Goal: Task Accomplishment & Management: Use online tool/utility

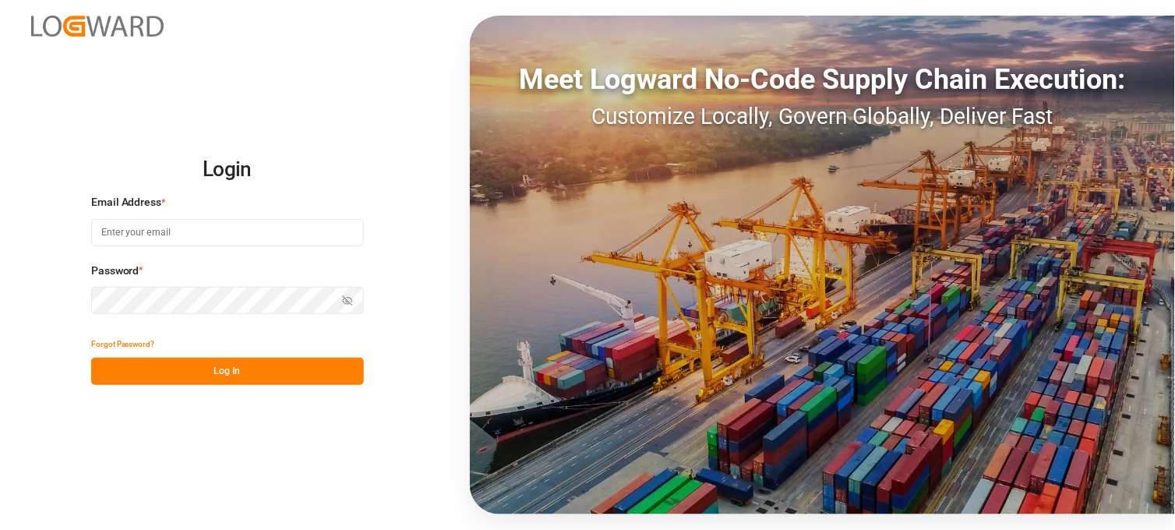
type input "[PERSON_NAME][EMAIL_ADDRESS][PERSON_NAME][DOMAIN_NAME]"
click at [175, 366] on button "Log In" at bounding box center [227, 371] width 273 height 27
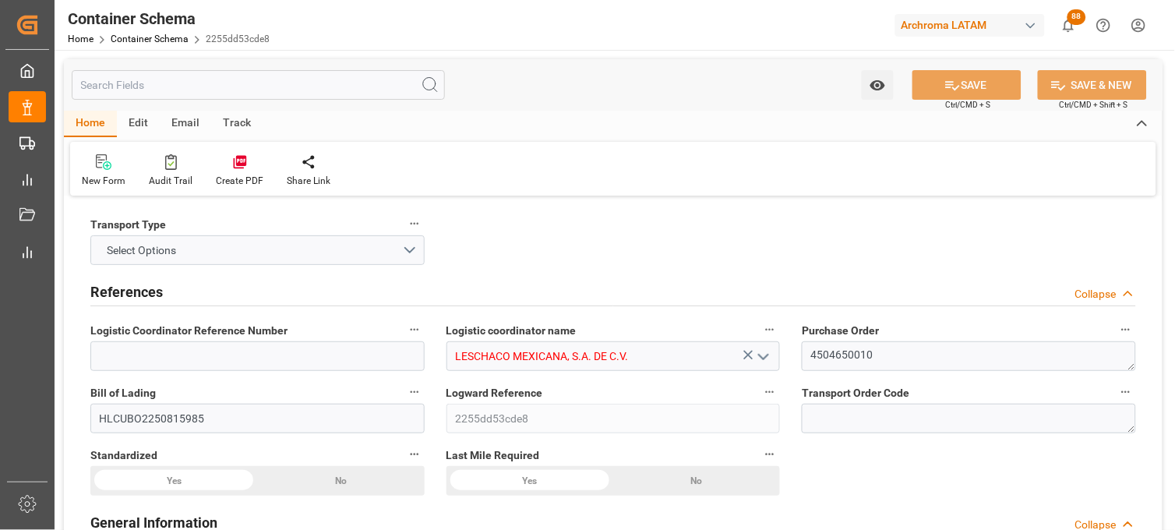
type input "15"
type input "7"
type input "1"
type input "18"
type input "18000"
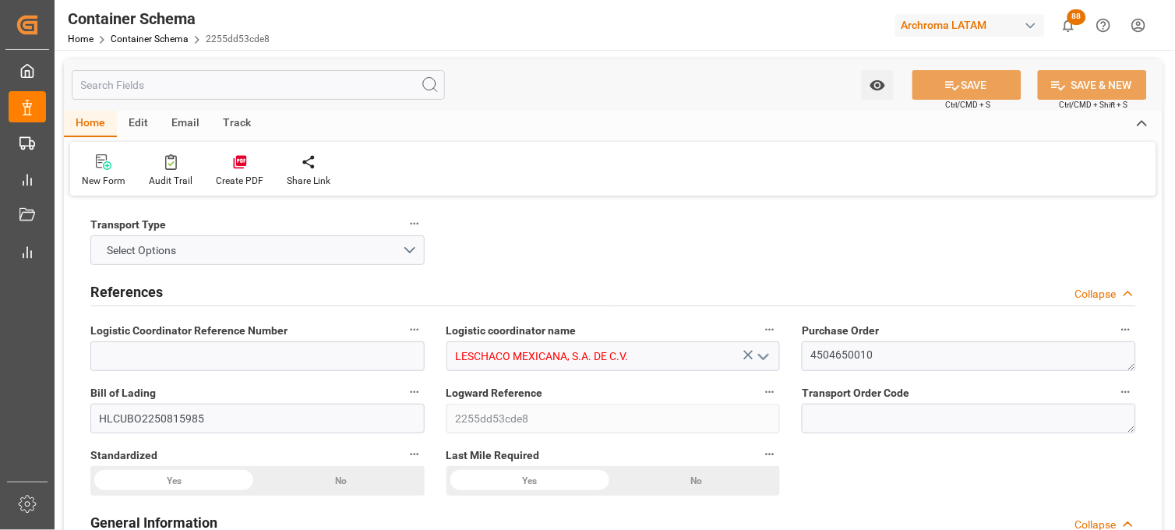
type input "19098"
type input "Hapag [PERSON_NAME]"
type input "Hapag [PERSON_NAME] Aktiengesellschaft"
type input "COCTG"
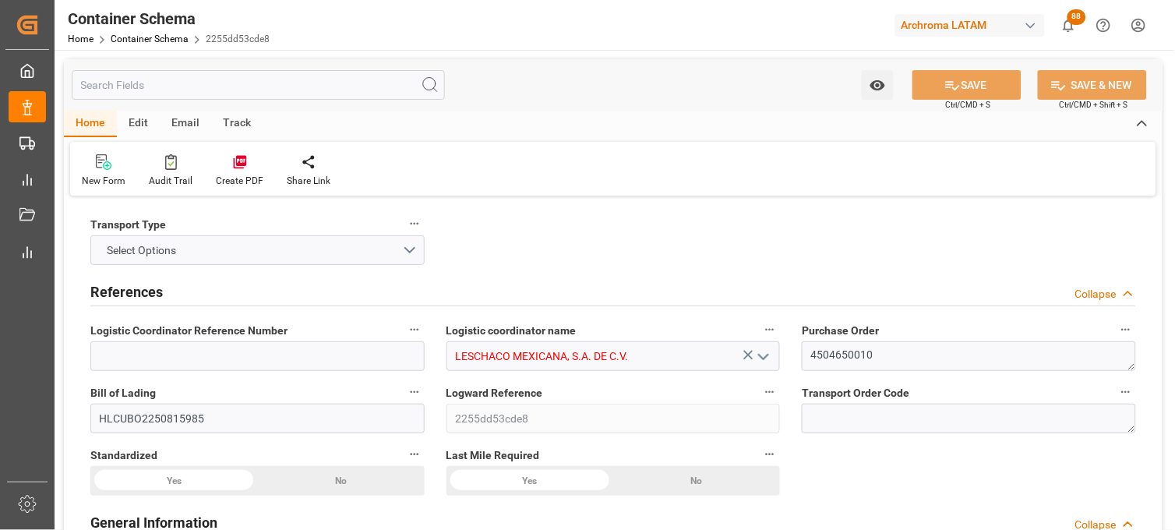
type input "MXVER"
type input "9349540"
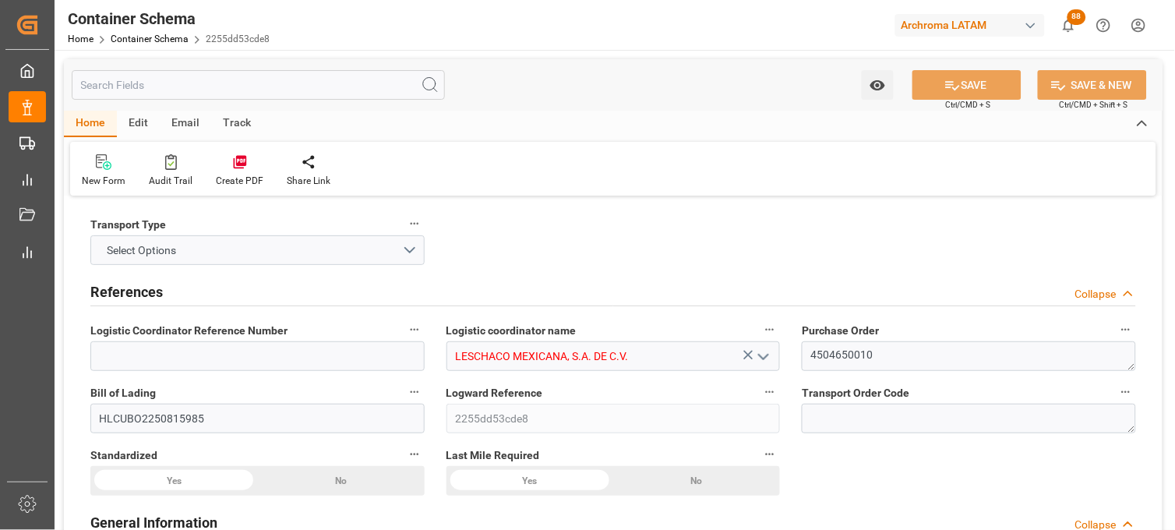
type input "9349540"
type input "[DATE] 15:45"
type input "[DATE]"
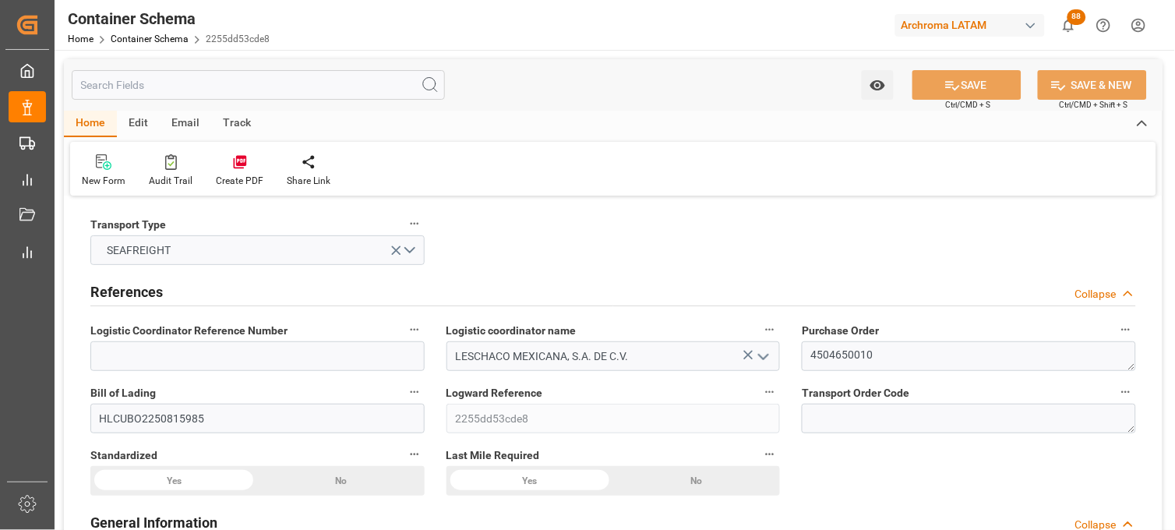
type input "[DATE] 16:15"
type input "[DATE] 00:00"
type input "[DATE] 16:00"
type input "[DATE] 00:00"
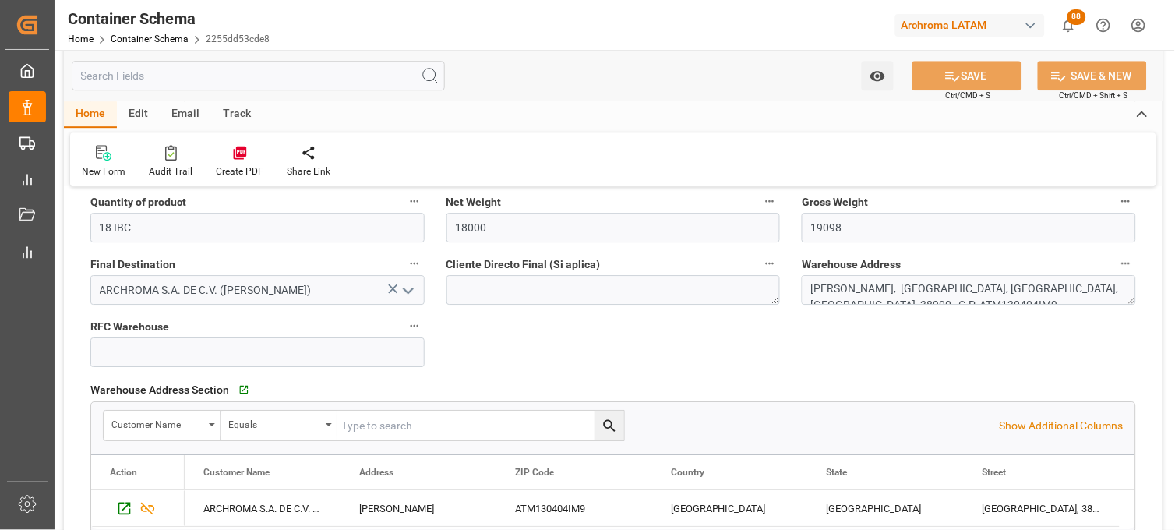
scroll to position [1038, 0]
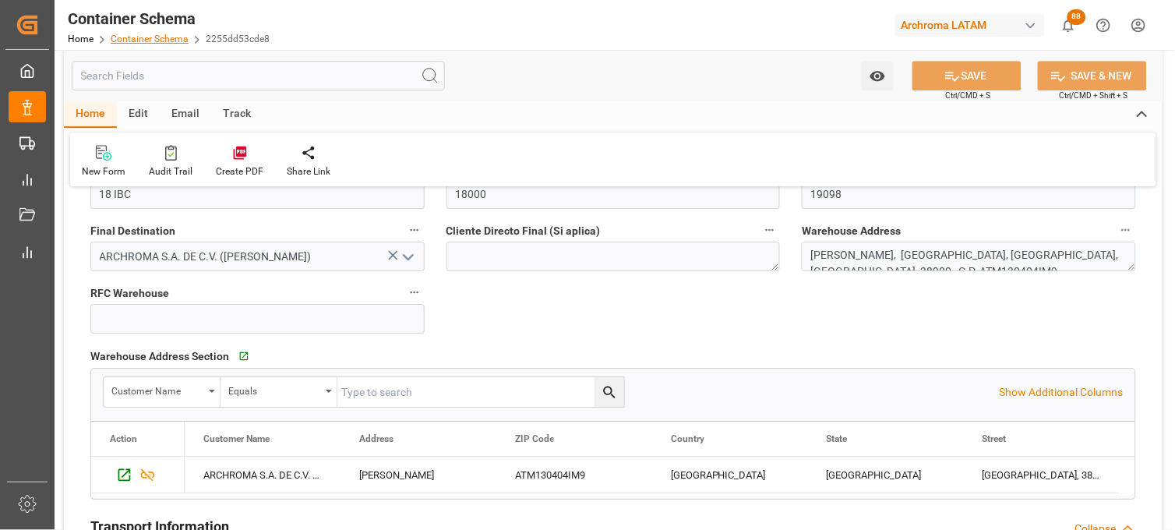
click at [129, 40] on link "Container Schema" at bounding box center [150, 38] width 78 height 11
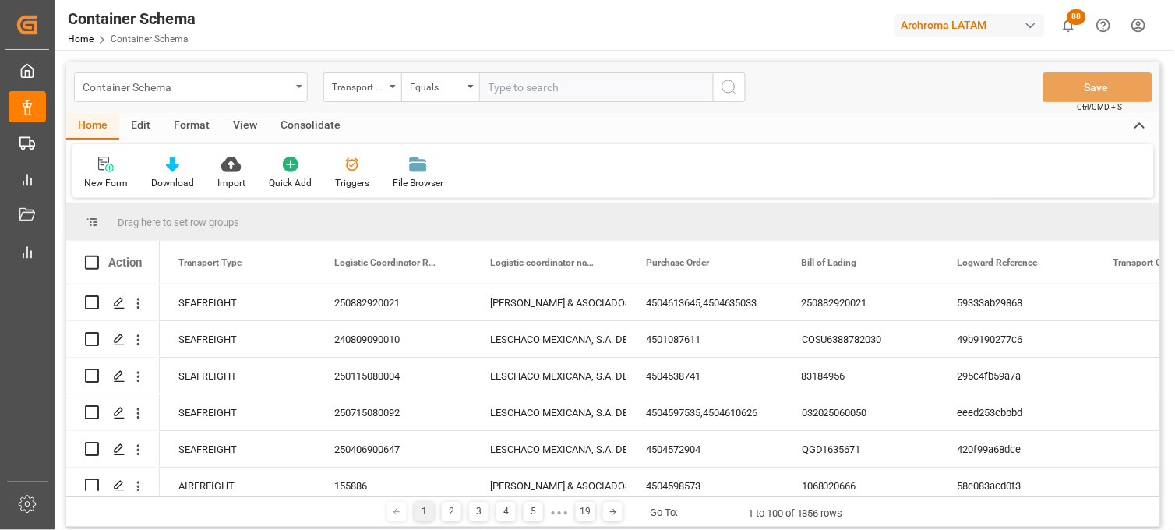
click at [291, 90] on div "Container Schema" at bounding box center [191, 87] width 234 height 30
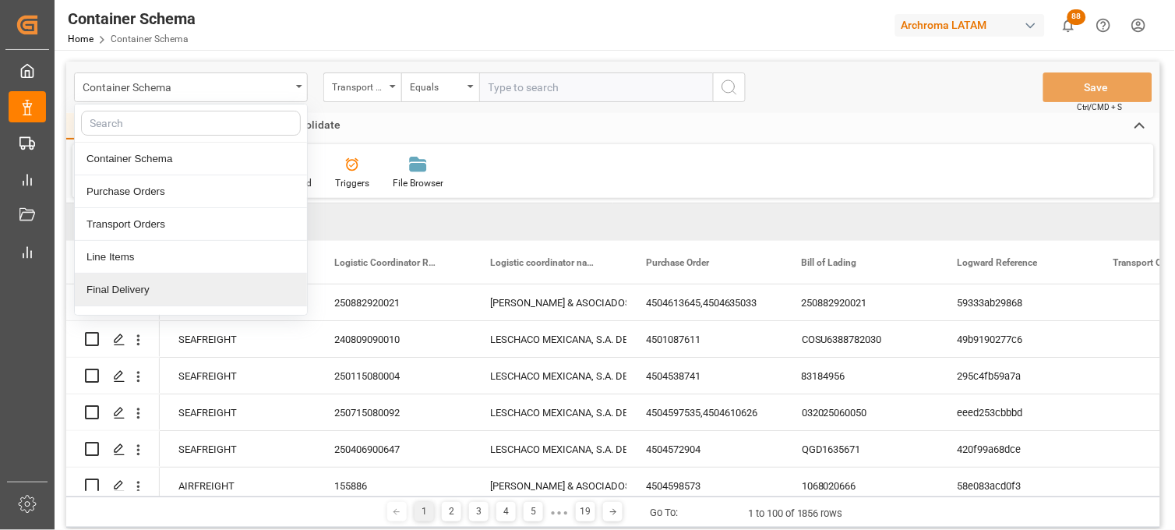
click at [188, 289] on div "Final Delivery" at bounding box center [191, 289] width 232 height 33
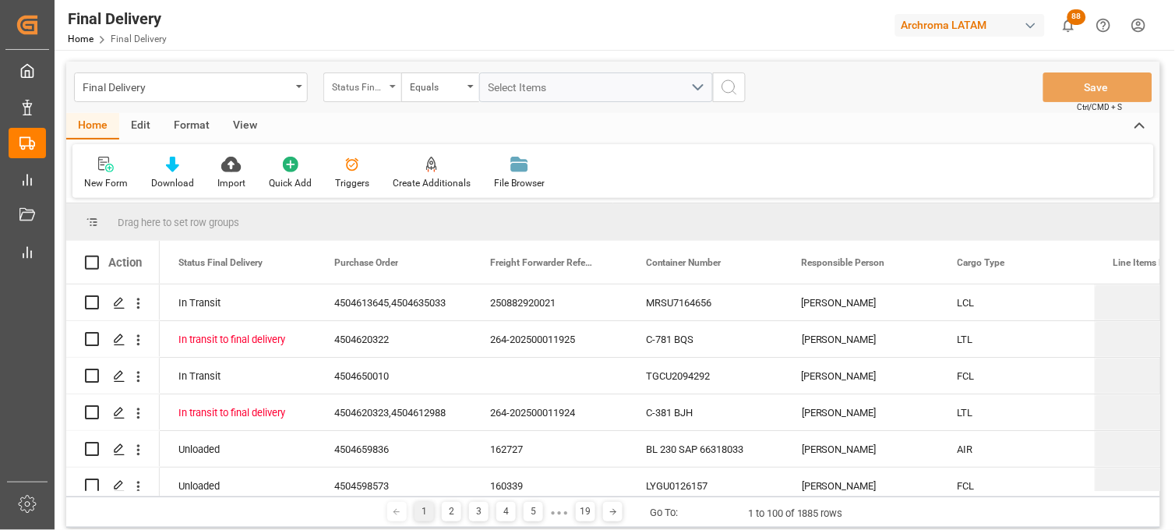
click at [360, 92] on div "Status Final Delivery" at bounding box center [358, 85] width 53 height 18
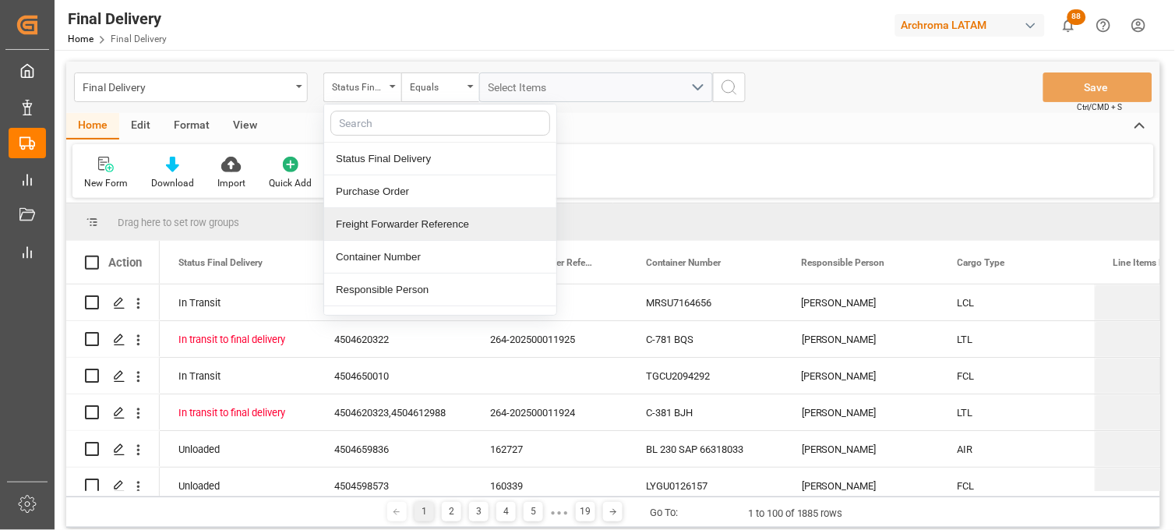
click at [358, 224] on div "Freight Forwarder Reference" at bounding box center [440, 224] width 232 height 33
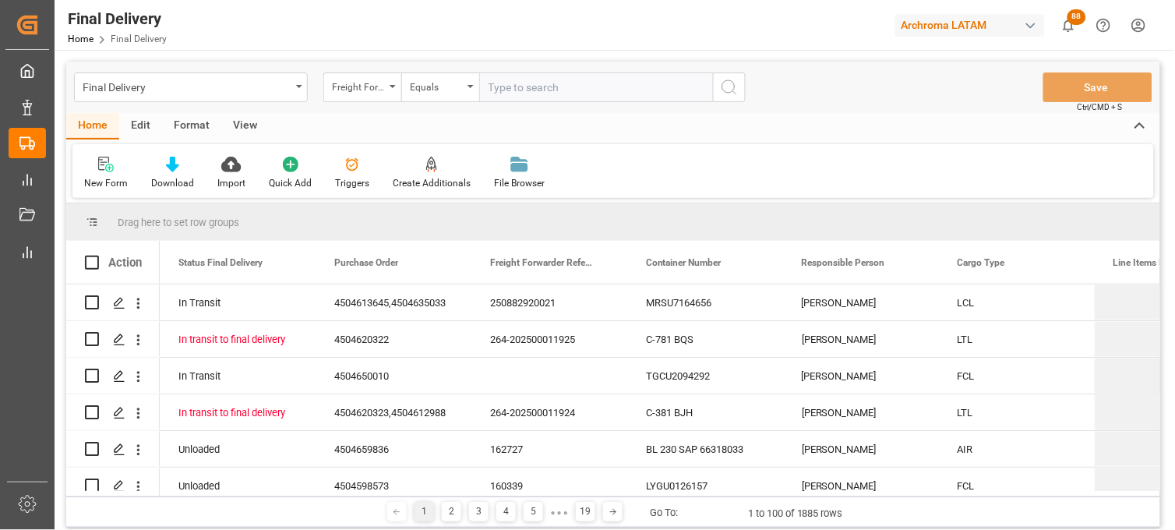
click at [518, 78] on input "text" at bounding box center [596, 87] width 234 height 30
type input "250906900012"
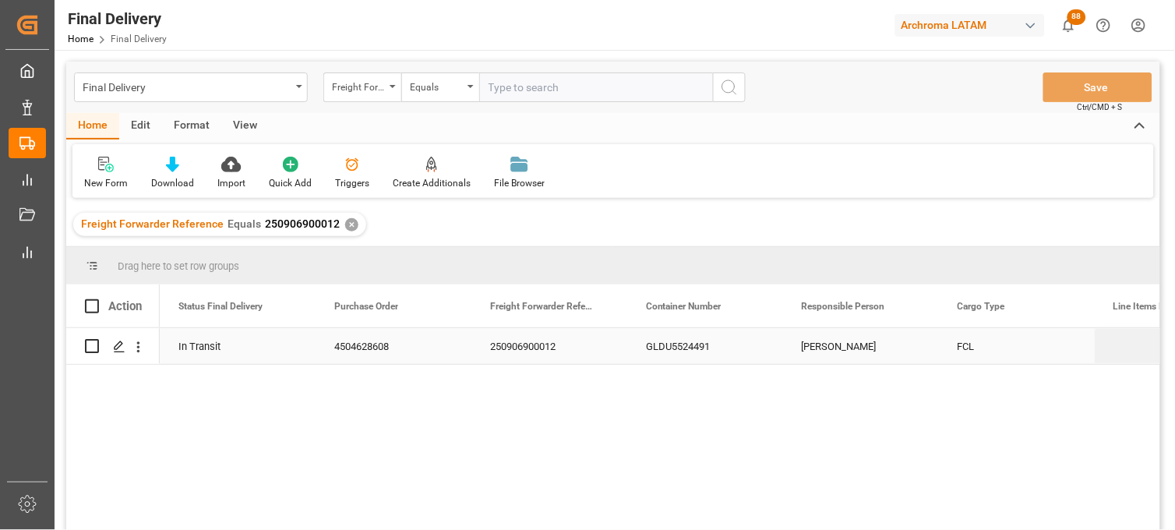
click at [968, 343] on div "FCL" at bounding box center [1017, 346] width 156 height 36
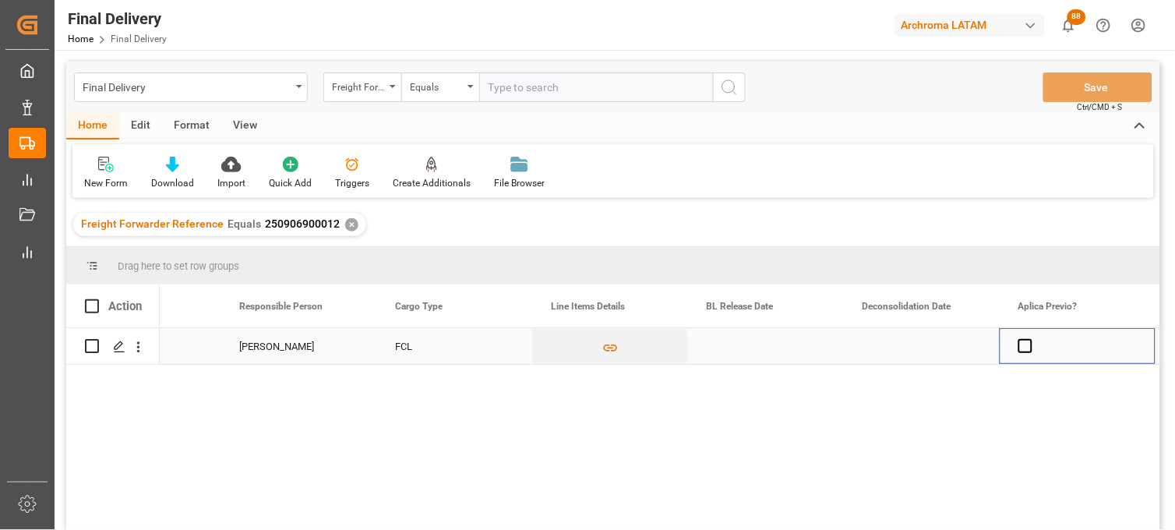
scroll to position [0, 562]
click at [741, 345] on div "Press SPACE to select this row." at bounding box center [766, 346] width 156 height 36
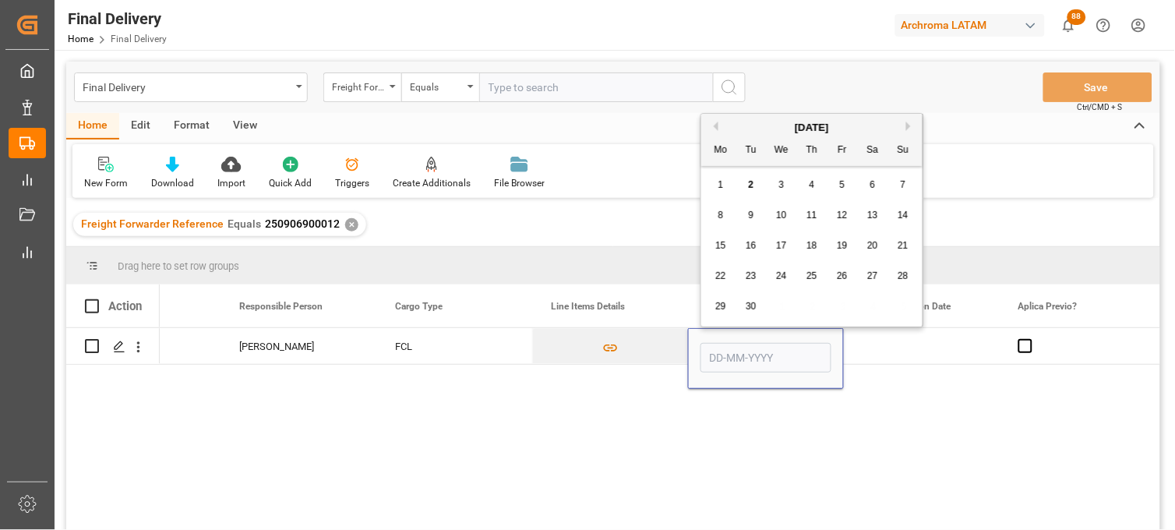
click at [752, 185] on span "2" at bounding box center [750, 184] width 5 height 11
type input "[DATE]"
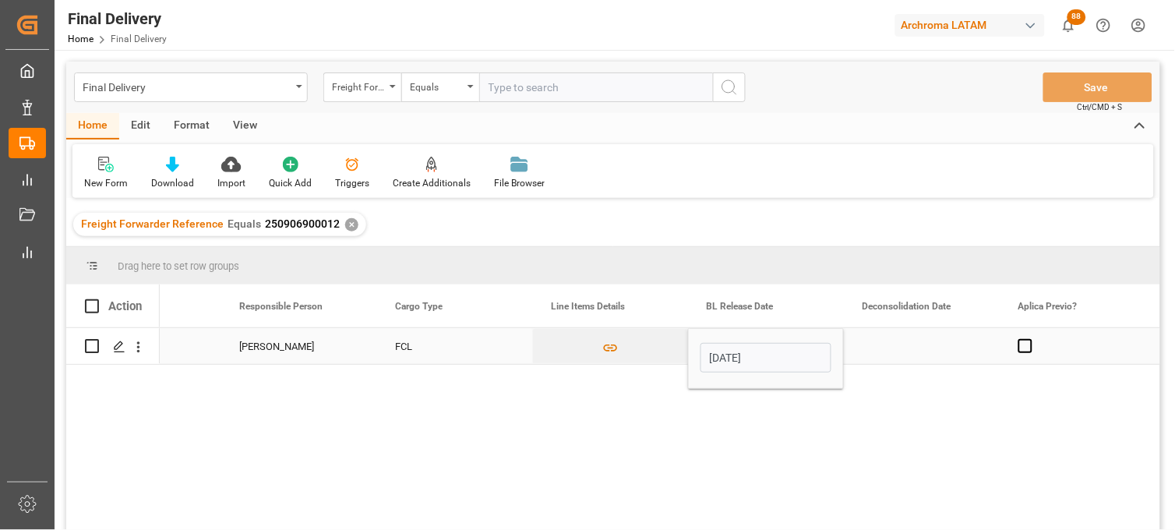
click at [893, 349] on div "Press SPACE to select this row." at bounding box center [922, 346] width 156 height 36
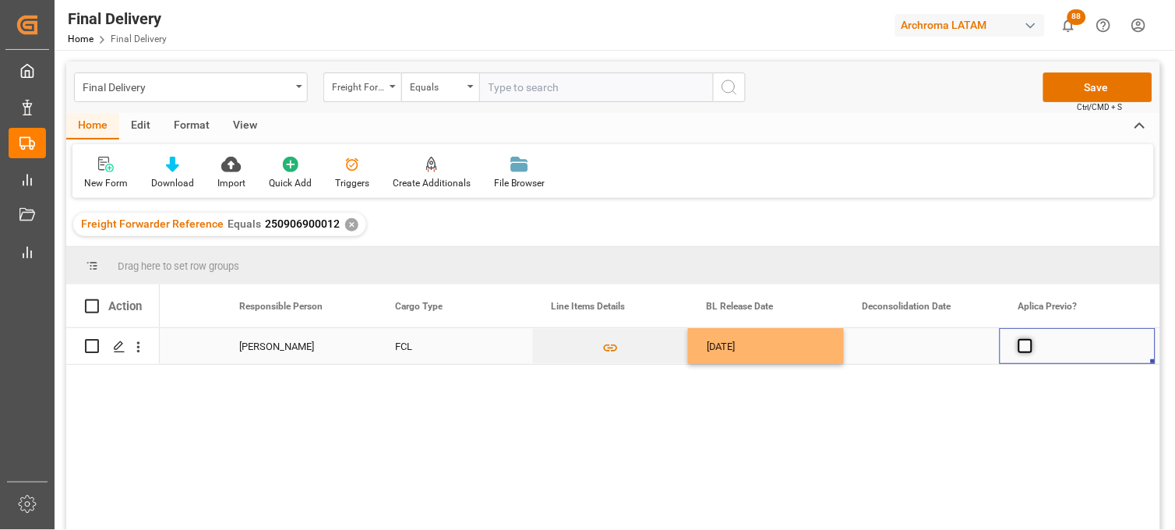
click at [1028, 349] on span "Press SPACE to select this row." at bounding box center [1025, 346] width 14 height 14
click at [1030, 339] on input "Press SPACE to select this row." at bounding box center [1030, 339] width 0 height 0
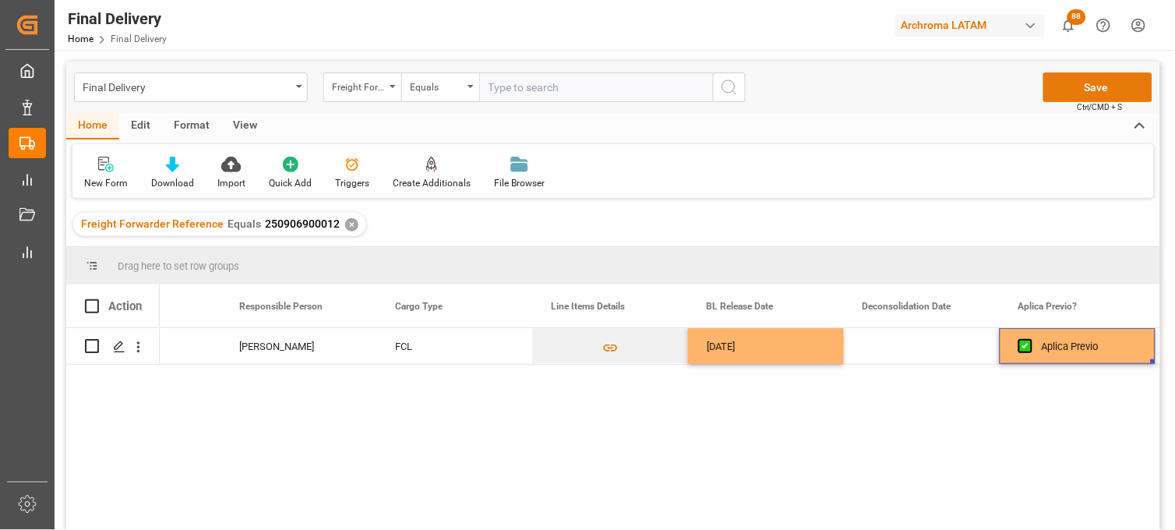
click at [1068, 86] on button "Save" at bounding box center [1097, 87] width 109 height 30
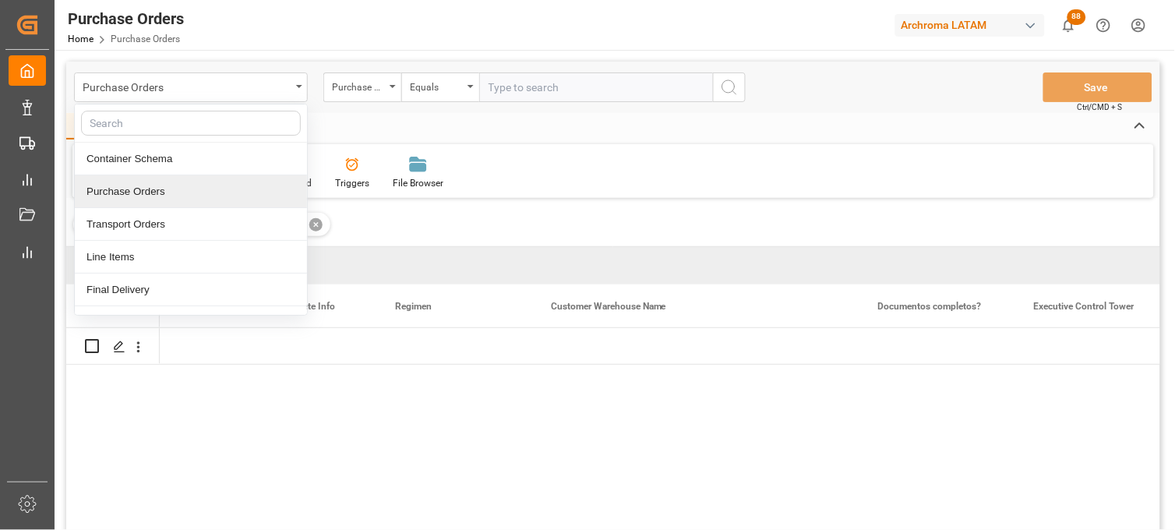
scroll to position [0, 2587]
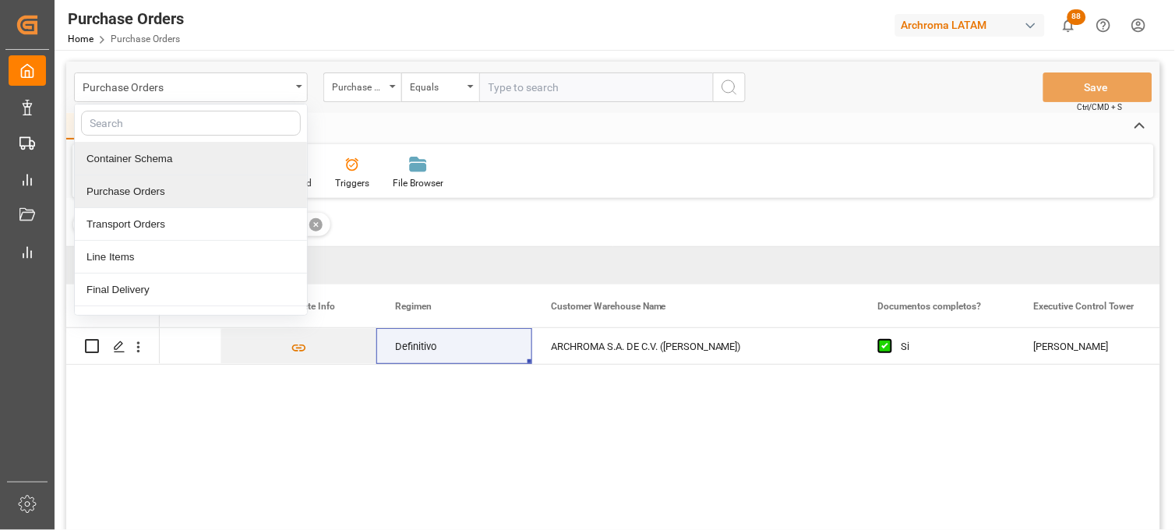
click at [167, 167] on div "Container Schema" at bounding box center [191, 159] width 232 height 33
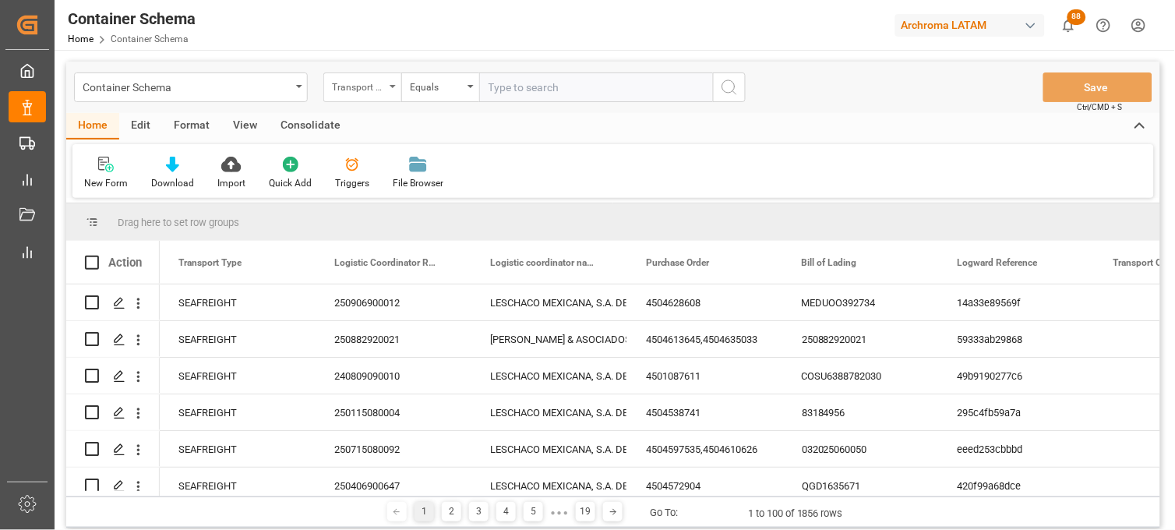
click at [400, 94] on div "Transport Type" at bounding box center [362, 87] width 78 height 30
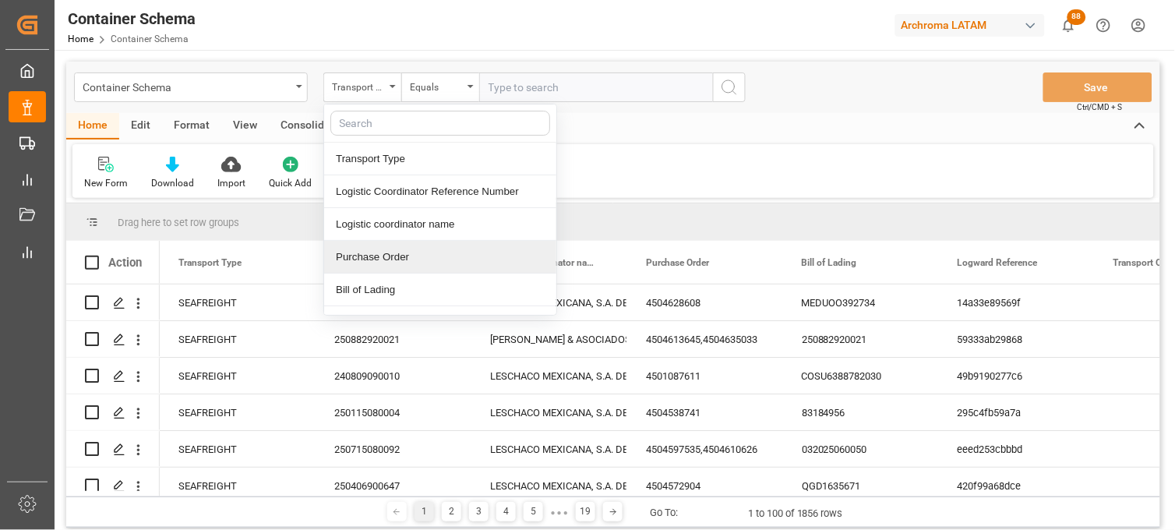
drag, startPoint x: 391, startPoint y: 245, endPoint x: 438, endPoint y: 156, distance: 100.3
click at [390, 244] on div "Purchase Order" at bounding box center [440, 257] width 232 height 33
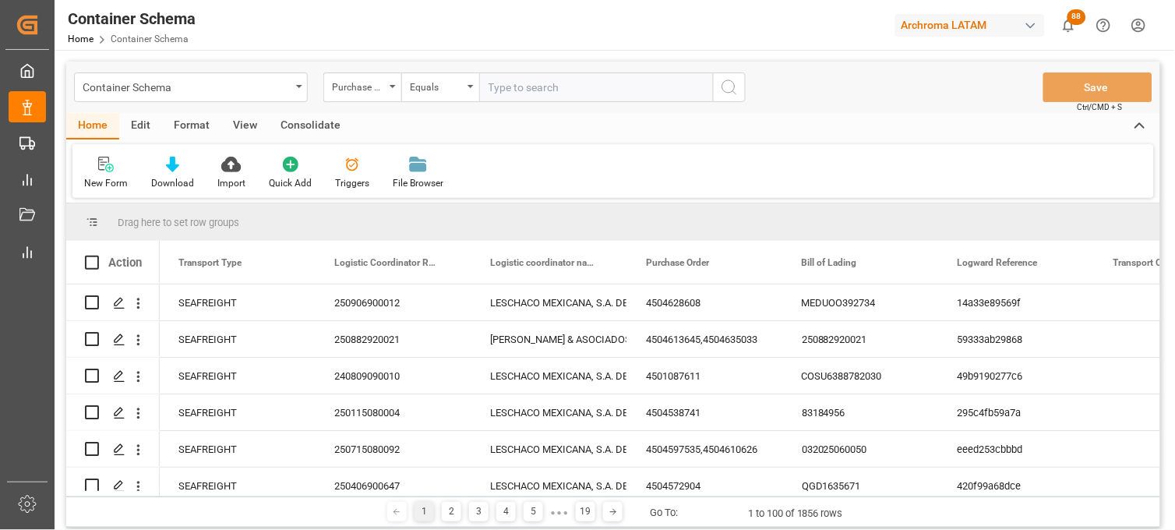
click at [503, 82] on input "text" at bounding box center [596, 87] width 234 height 30
paste input "4504650010"
type input "4504650010"
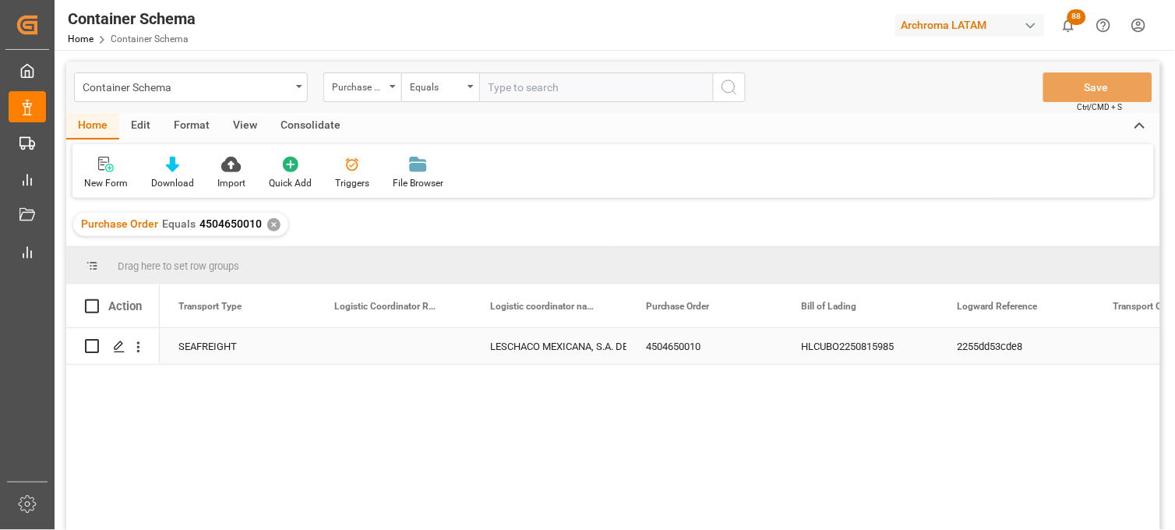
click at [382, 347] on div "Press SPACE to select this row." at bounding box center [393, 346] width 156 height 36
type input "250906900613"
click at [546, 347] on div "LESCHACO MEXICANA, S.A. DE C.V." at bounding box center [549, 347] width 118 height 36
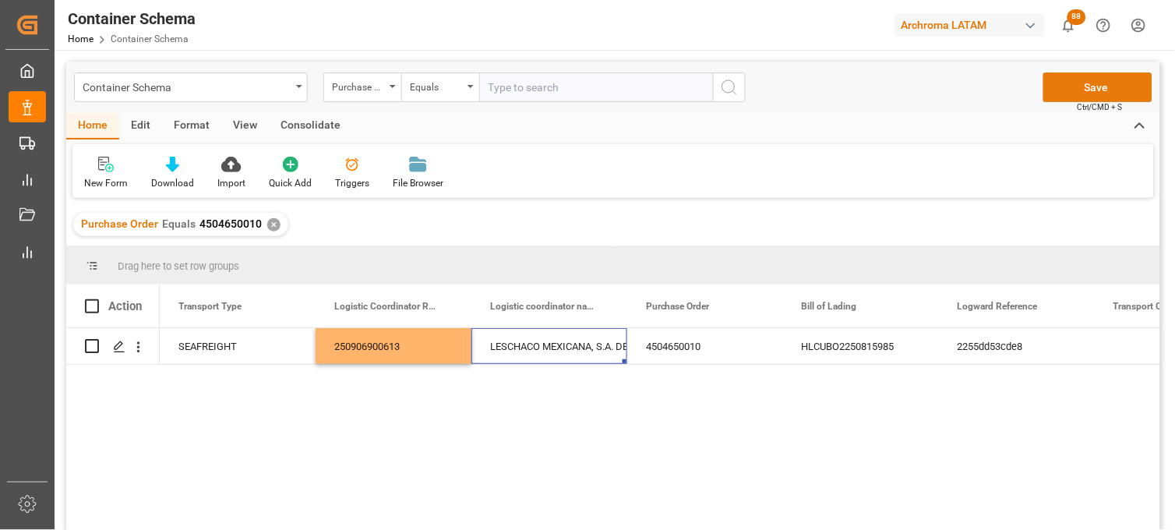
click at [1069, 98] on button "Save" at bounding box center [1097, 87] width 109 height 30
